Goal: Check status

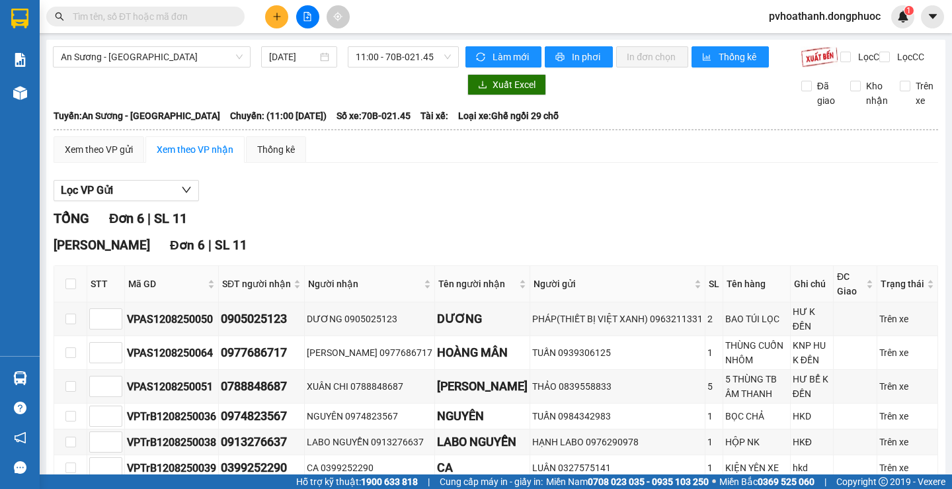
click at [639, 198] on section "Kết quả tìm kiếm ( 0 ) Bộ lọc No Data pvhoathanh.dongphuoc 1 Báo cáo Mẫu 1: Báo…" at bounding box center [476, 244] width 952 height 489
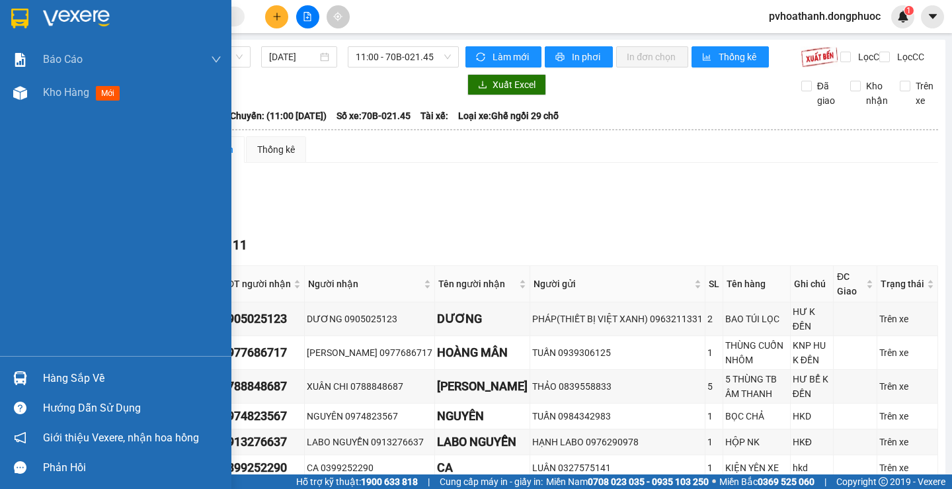
click at [25, 381] on img at bounding box center [20, 378] width 14 height 14
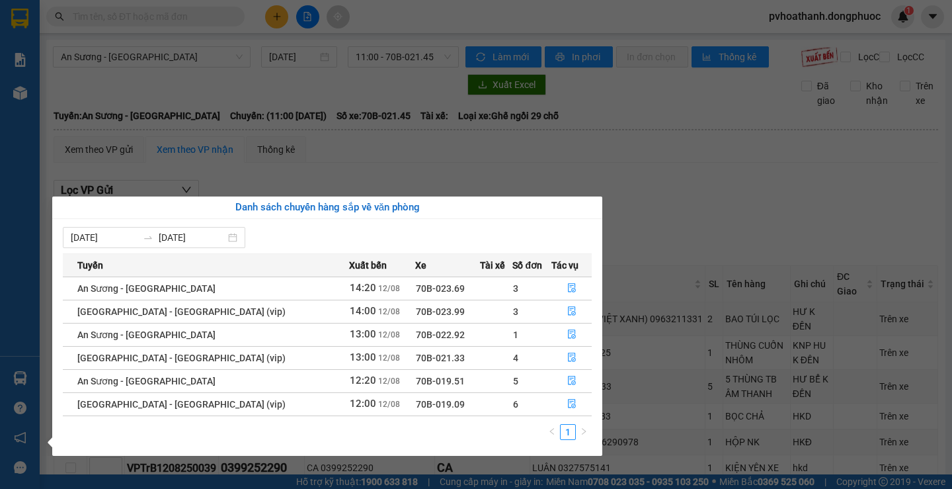
click at [676, 188] on section "Kết quả tìm kiếm ( 0 ) Bộ lọc No Data pvhoathanh.dongphuoc 1 Báo cáo Mẫu 1: Báo…" at bounding box center [476, 244] width 952 height 489
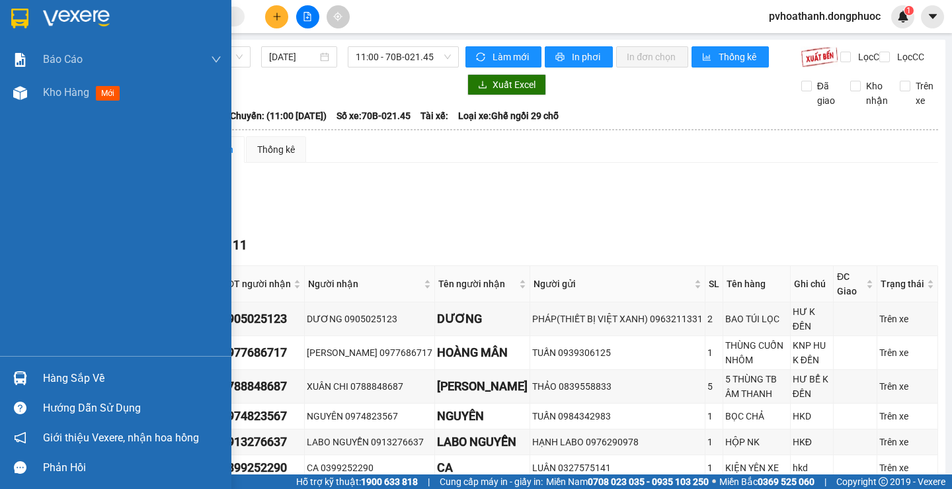
click at [44, 378] on div "Hàng sắp về" at bounding box center [132, 378] width 178 height 20
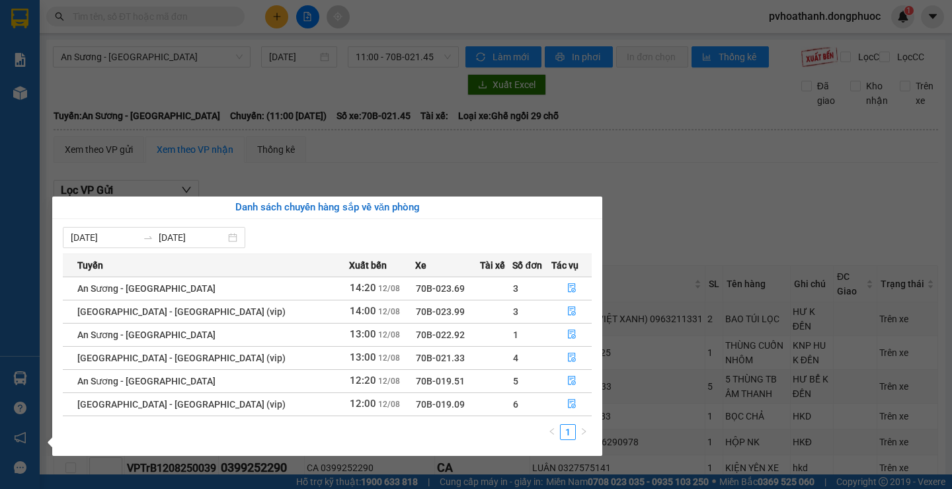
click at [717, 184] on section "Kết quả tìm kiếm ( 0 ) Bộ lọc No Data pvhoathanh.dongphuoc 1 Báo cáo Mẫu 1: Báo…" at bounding box center [476, 244] width 952 height 489
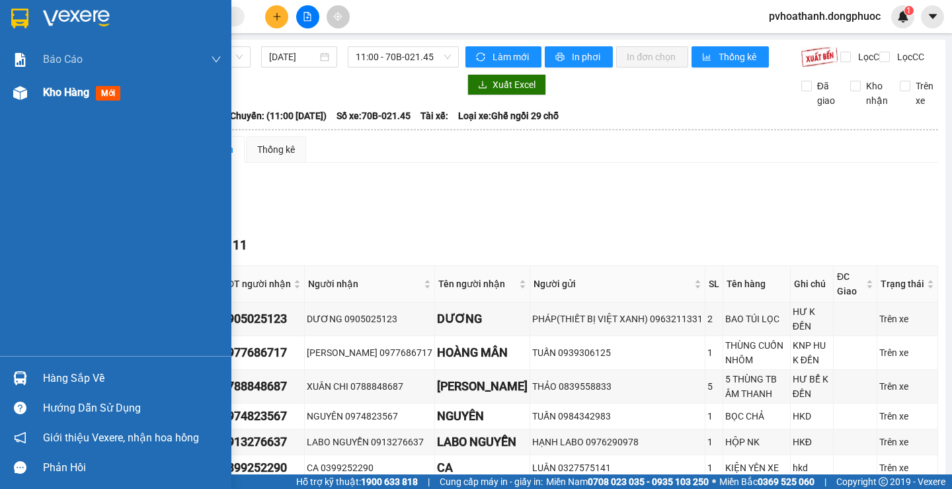
click at [67, 96] on span "Kho hàng" at bounding box center [66, 92] width 46 height 13
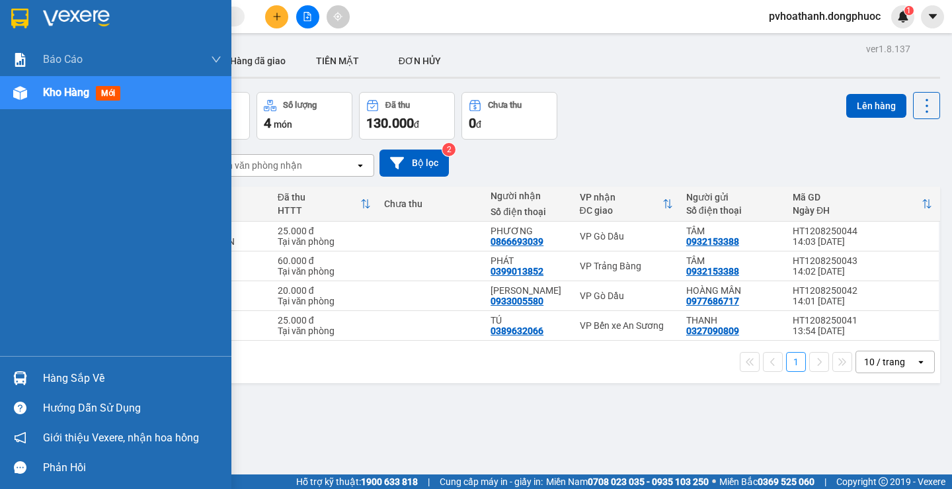
click at [57, 377] on div "Hàng sắp về" at bounding box center [132, 378] width 178 height 20
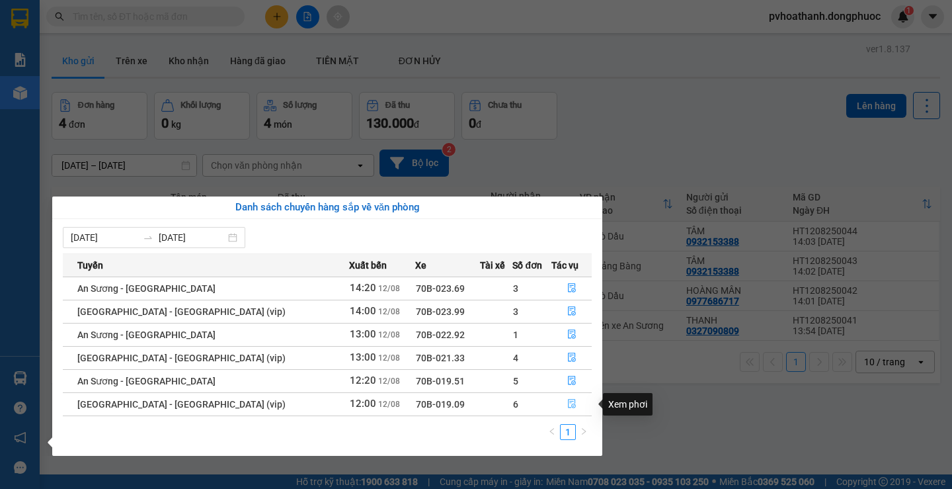
click at [570, 408] on icon "file-done" at bounding box center [571, 403] width 9 height 9
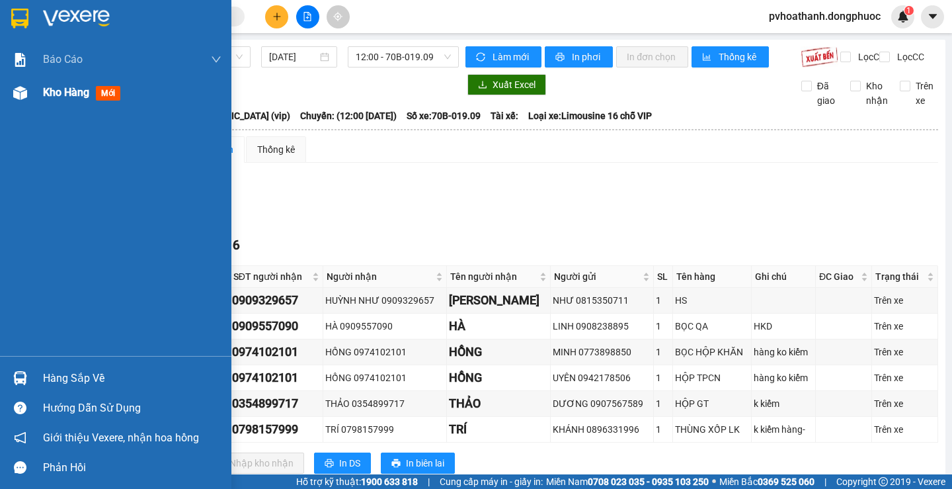
click at [18, 96] on img at bounding box center [20, 93] width 14 height 14
